Goal: Find specific page/section: Find specific page/section

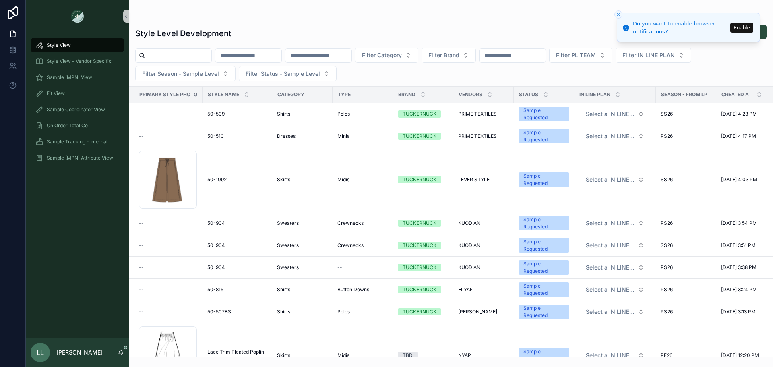
click at [206, 59] on input "scrollable content" at bounding box center [178, 55] width 66 height 11
click at [249, 50] on input "scrollable content" at bounding box center [248, 55] width 66 height 11
paste input "********"
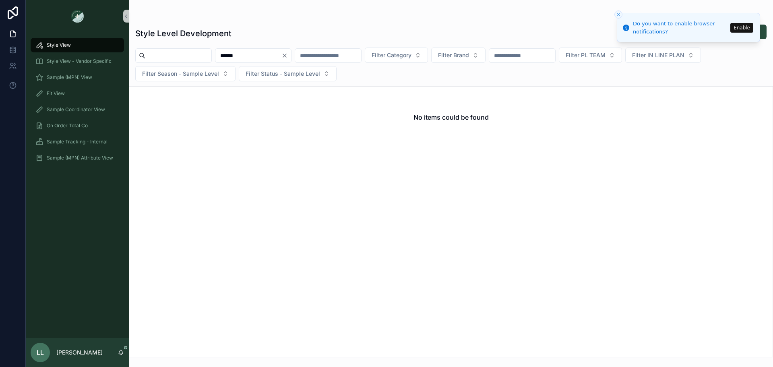
type input "******"
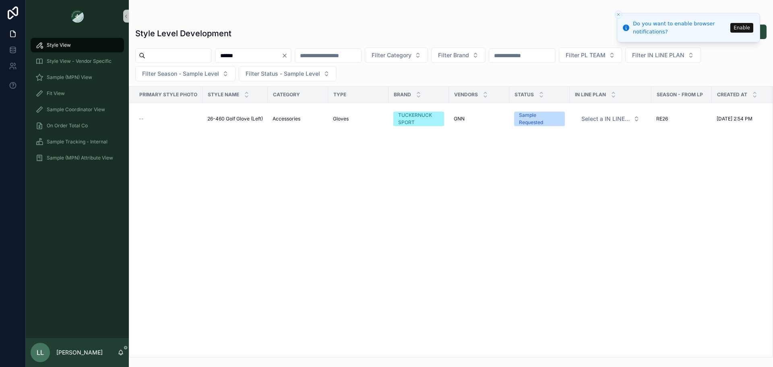
click at [747, 28] on button "Enable" at bounding box center [741, 28] width 23 height 10
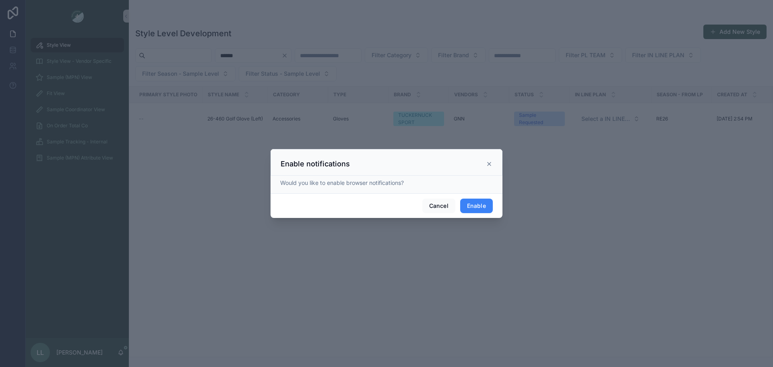
click at [479, 205] on button "Enable" at bounding box center [476, 205] width 33 height 14
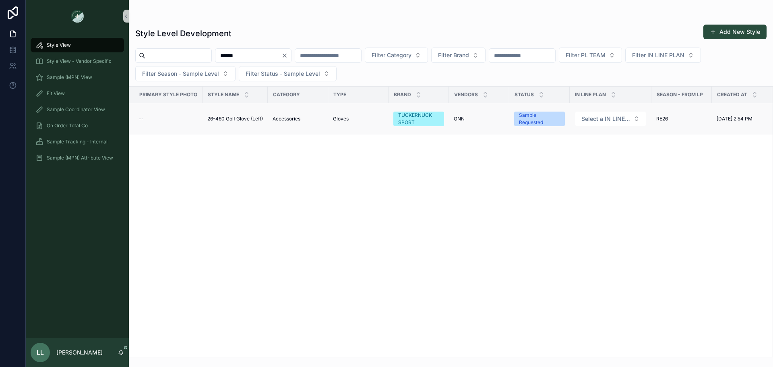
click at [476, 124] on td "GNN GNN" at bounding box center [479, 119] width 60 height 32
click at [474, 120] on div "GNN GNN" at bounding box center [479, 118] width 51 height 6
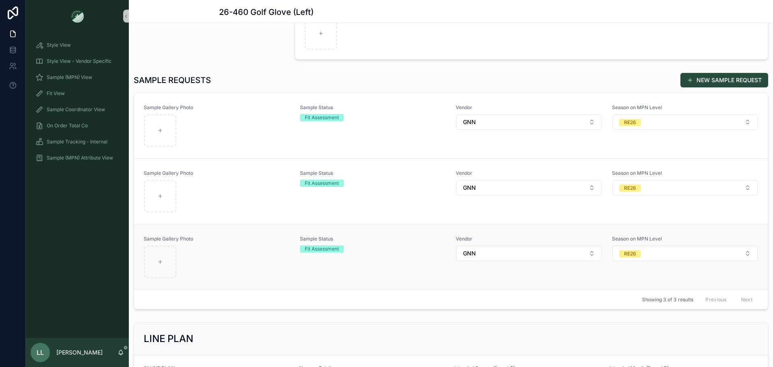
scroll to position [186, 0]
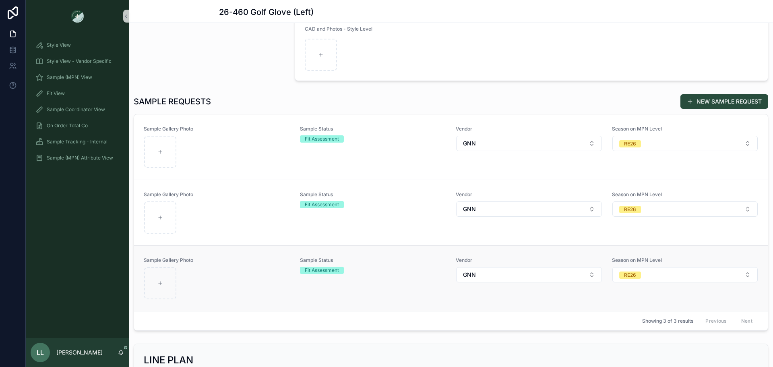
click at [287, 143] on div "scrollable content" at bounding box center [217, 152] width 146 height 32
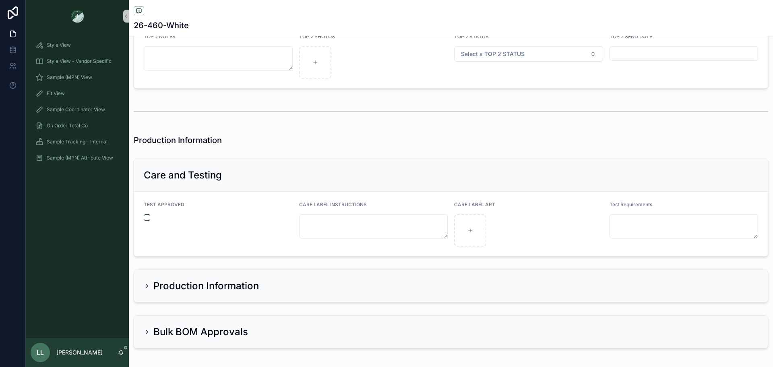
scroll to position [1719, 0]
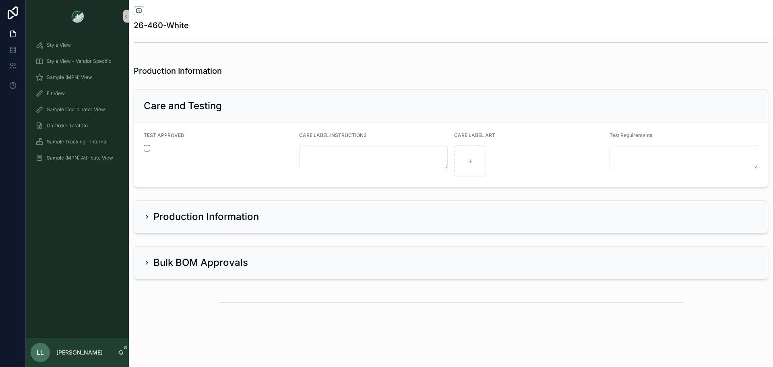
click at [310, 208] on div "Production Information" at bounding box center [450, 216] width 633 height 32
click at [269, 217] on div "Production Information" at bounding box center [451, 216] width 614 height 13
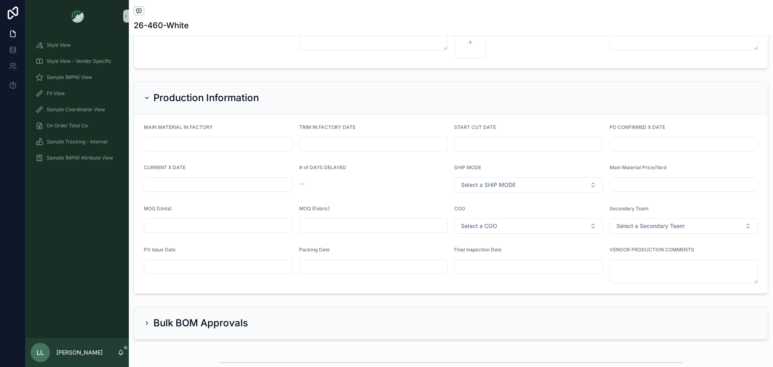
scroll to position [1898, 0]
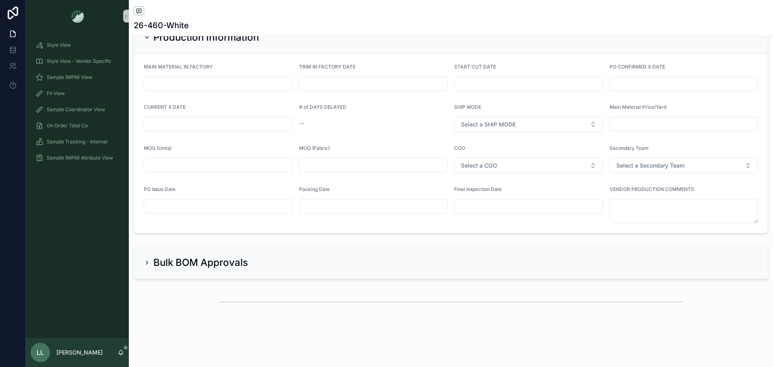
click at [189, 264] on h2 "Bulk BOM Approvals" at bounding box center [200, 262] width 95 height 13
click at [237, 261] on h2 "Bulk BOM Approvals" at bounding box center [200, 262] width 95 height 13
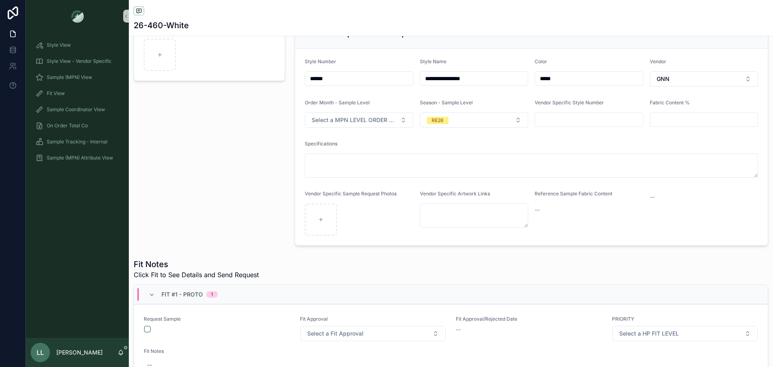
scroll to position [0, 0]
